Goal: Information Seeking & Learning: Learn about a topic

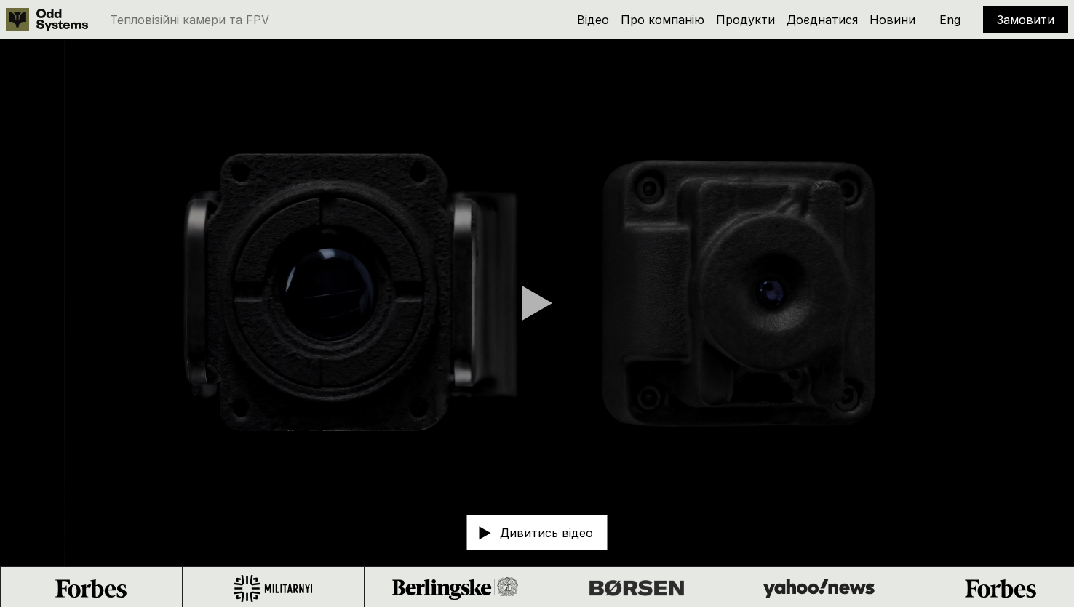
click at [753, 21] on link "Продукти" at bounding box center [745, 19] width 59 height 15
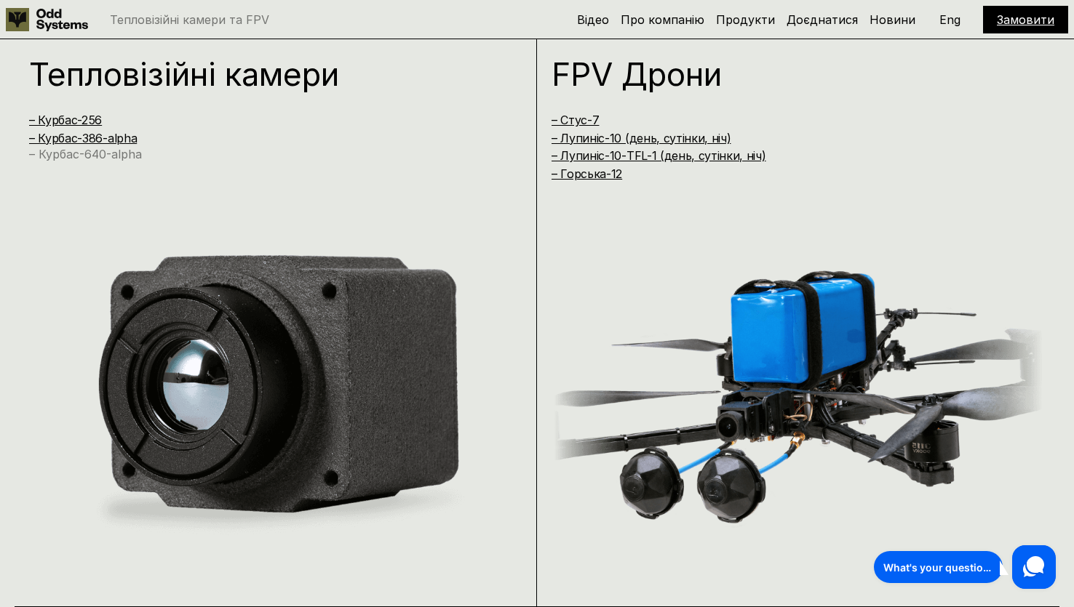
click at [110, 153] on link "– Курбас-640-alpha" at bounding box center [85, 154] width 113 height 15
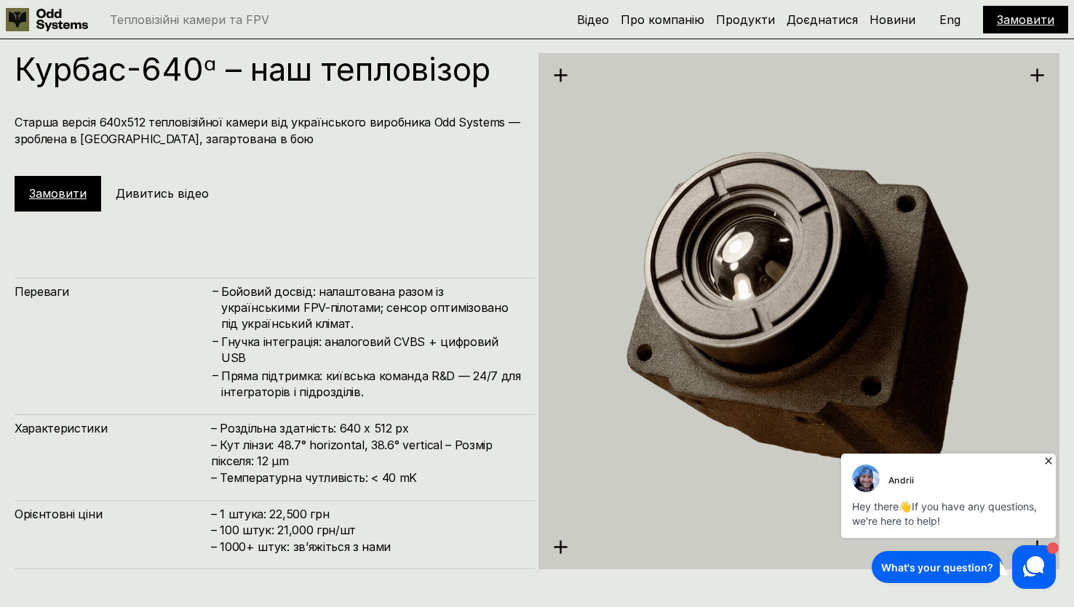
scroll to position [3027, 0]
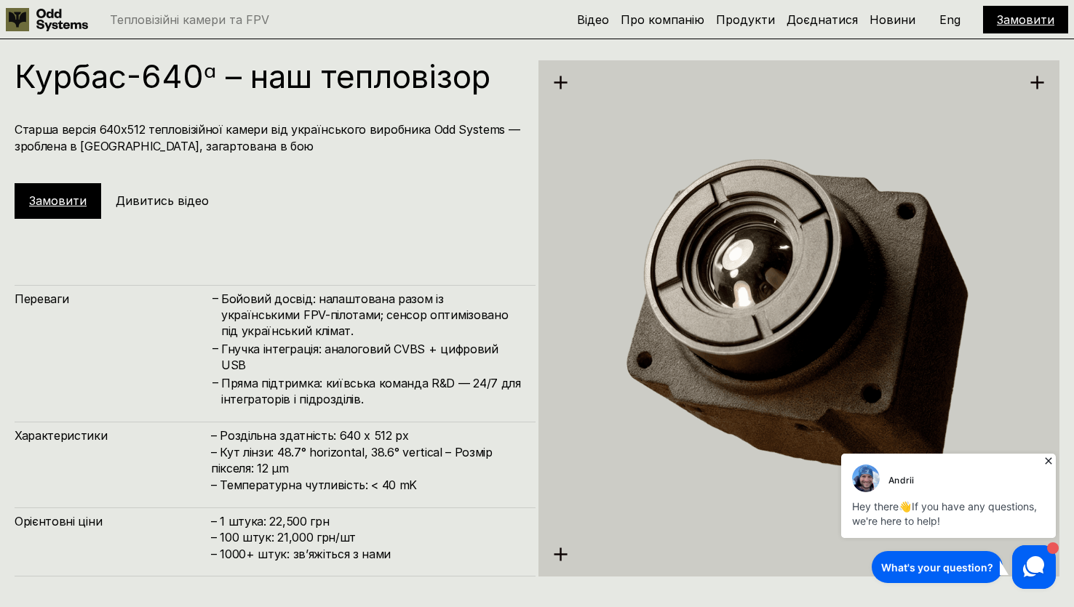
click at [178, 201] on h5 "Дивитись відео" at bounding box center [162, 201] width 93 height 16
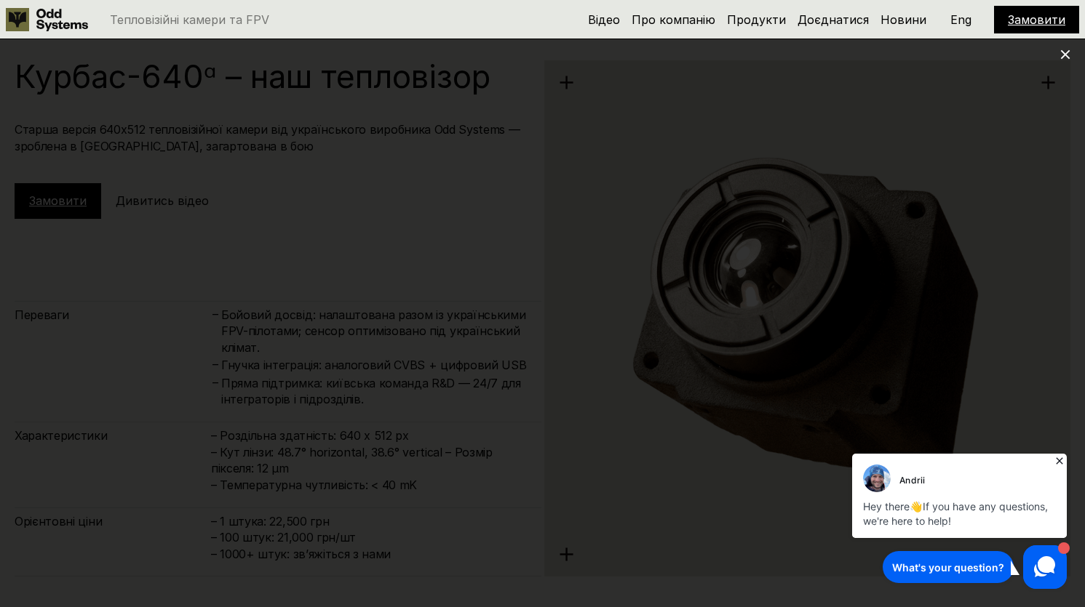
click at [1067, 54] on icon at bounding box center [1065, 54] width 10 height 10
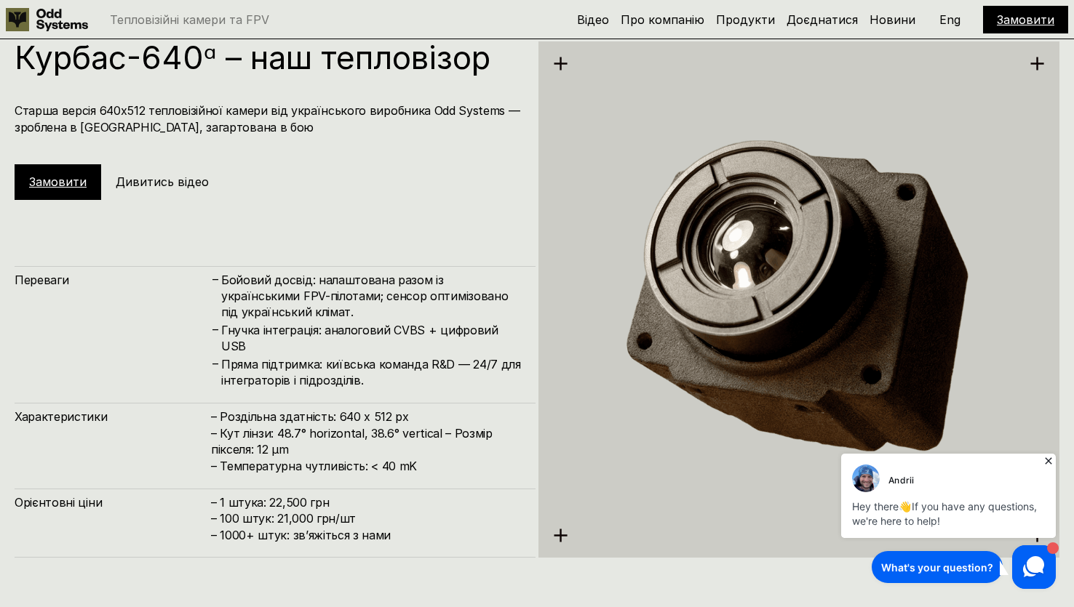
scroll to position [3046, 0]
click at [1051, 463] on icon at bounding box center [1048, 461] width 15 height 15
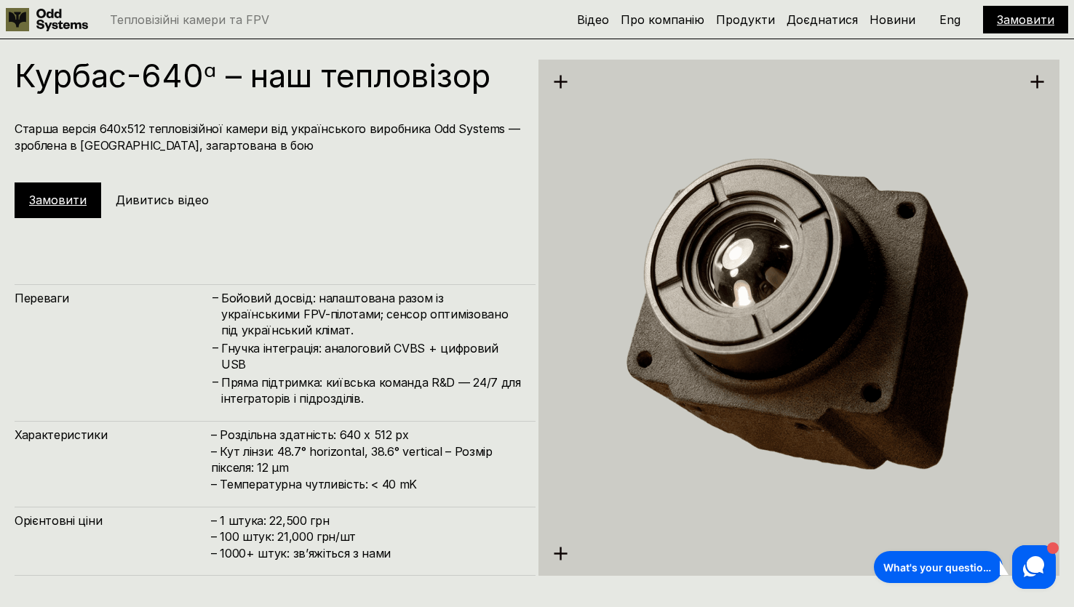
scroll to position [3033, 0]
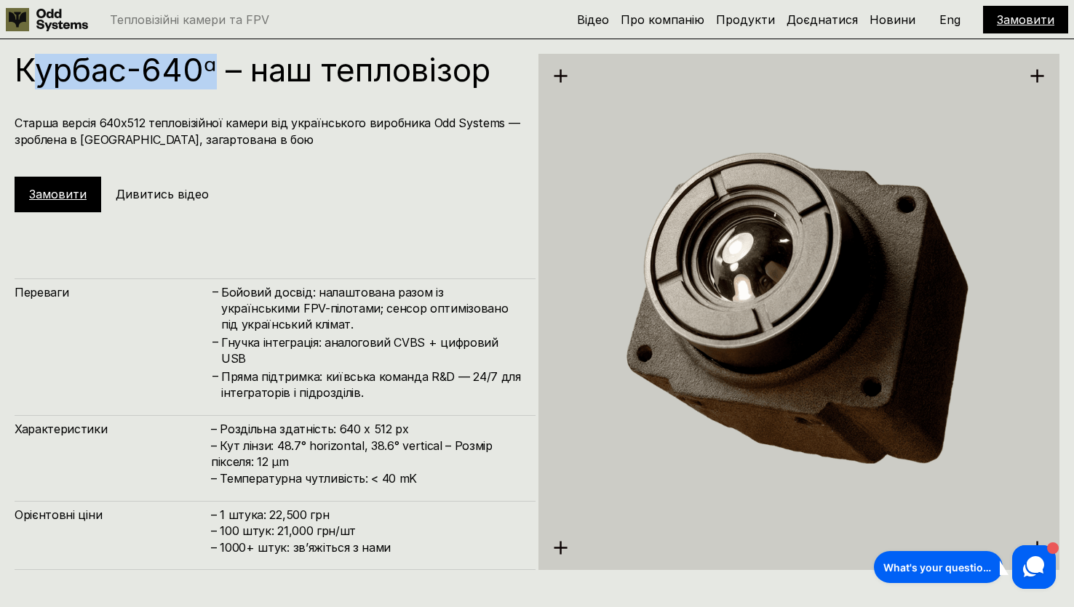
drag, startPoint x: 212, startPoint y: 63, endPoint x: 40, endPoint y: 57, distance: 172.5
click at [40, 57] on h1 "Курбас-640ᵅ – наш тепловізор" at bounding box center [268, 70] width 506 height 32
click at [82, 96] on div "Курбас-640ᵅ – наш тепловізор Старша версія 640х512 тепловізійної камери від укр…" at bounding box center [275, 133] width 521 height 158
drag, startPoint x: 221, startPoint y: 72, endPoint x: 18, endPoint y: 63, distance: 203.2
click at [18, 63] on h1 "Курбас-640ᵅ – наш тепловізор" at bounding box center [268, 70] width 506 height 32
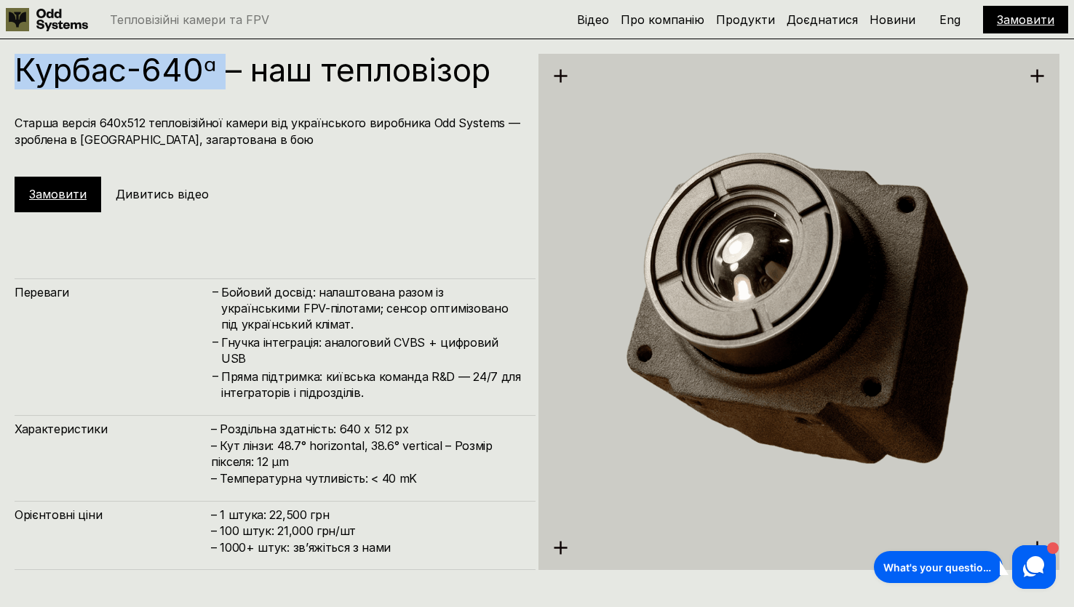
copy h1 "Курбас-640ᵅ"
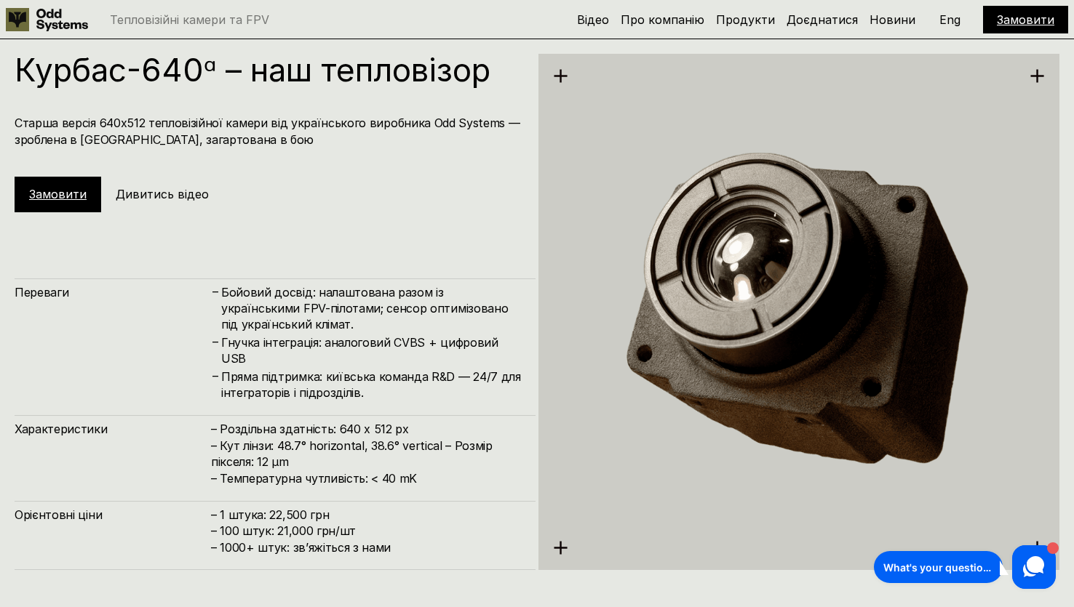
click at [290, 241] on div "Курбас-640ᵅ – наш тепловізор Старша версія 640х512 тепловізійної камери від [DE…" at bounding box center [275, 312] width 521 height 516
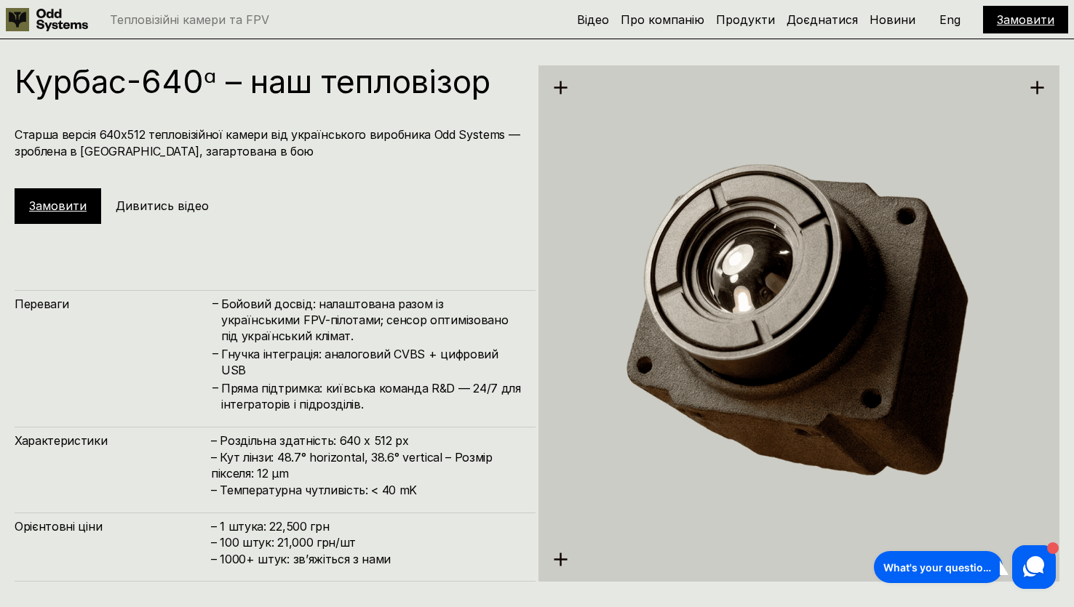
scroll to position [3022, 0]
